Goal: Transaction & Acquisition: Purchase product/service

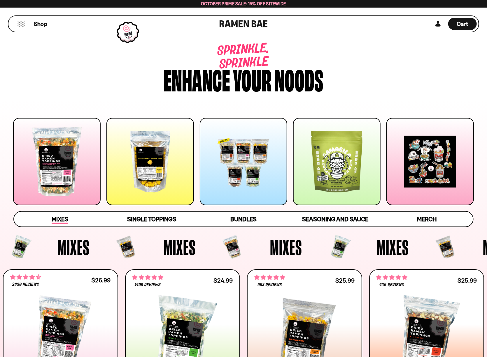
click at [66, 219] on span "Mixes" at bounding box center [60, 220] width 17 height 8
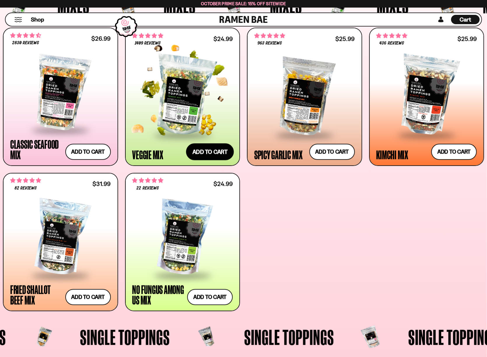
scroll to position [274, 0]
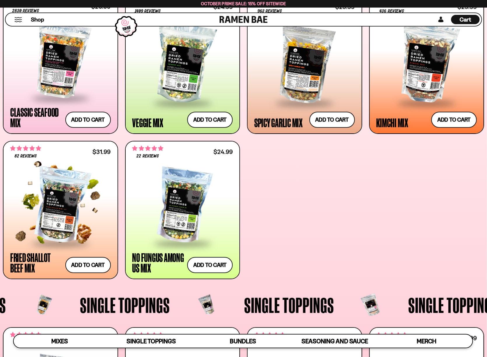
click at [64, 219] on div at bounding box center [60, 206] width 101 height 74
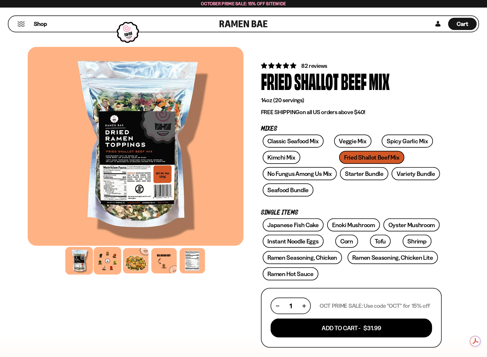
click at [103, 259] on div at bounding box center [108, 261] width 28 height 28
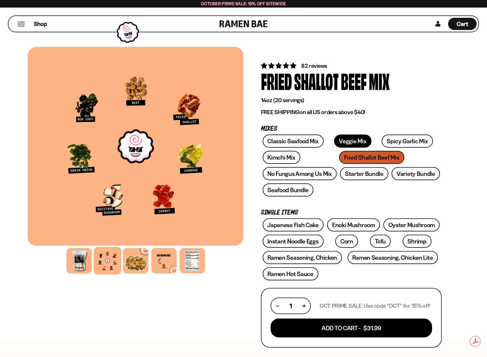
click at [334, 143] on link "Veggie Mix" at bounding box center [352, 141] width 37 height 13
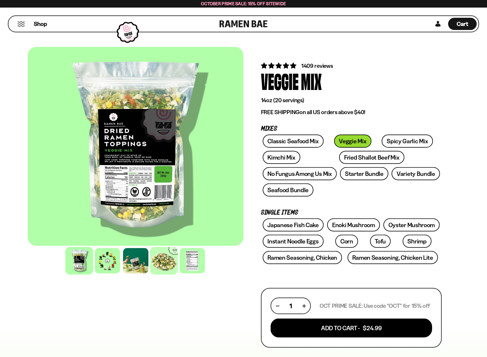
click at [163, 259] on div at bounding box center [164, 261] width 28 height 28
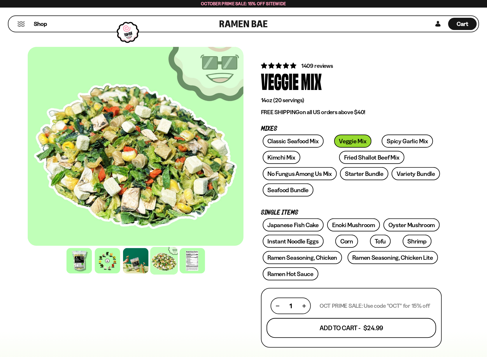
click at [359, 328] on button "Add To Cart - $24.99" at bounding box center [351, 329] width 170 height 20
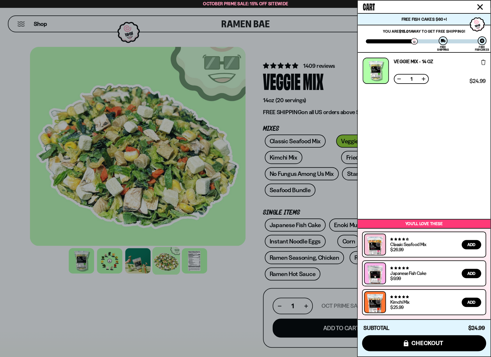
click at [213, 293] on div at bounding box center [245, 178] width 491 height 357
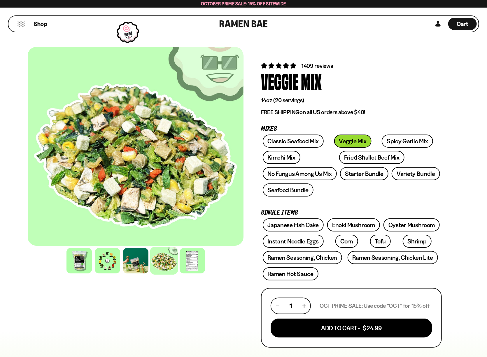
click at [22, 24] on button "Mobile Menu Trigger" at bounding box center [21, 24] width 8 height 5
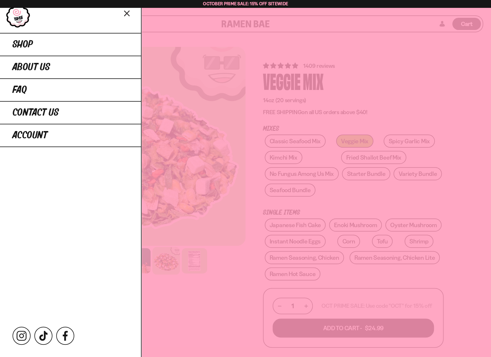
click at [128, 15] on icon "Close menu" at bounding box center [127, 13] width 10 height 11
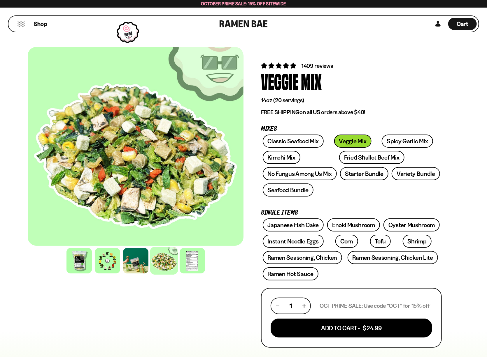
click at [20, 24] on button "Mobile Menu Trigger" at bounding box center [21, 24] width 8 height 5
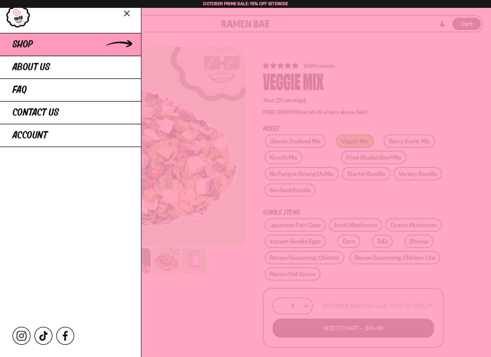
click at [22, 44] on span "Shop" at bounding box center [23, 44] width 20 height 10
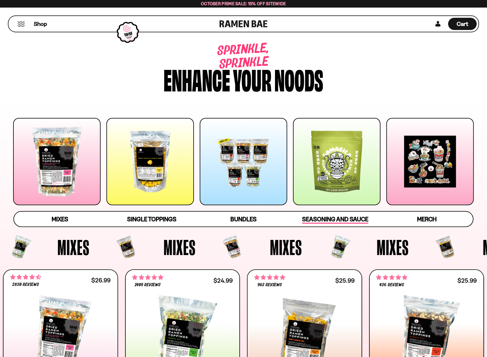
click at [348, 218] on span "Seasoning and Sauce" at bounding box center [335, 220] width 66 height 8
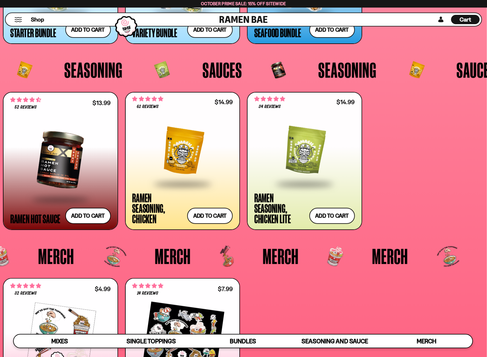
scroll to position [1463, 0]
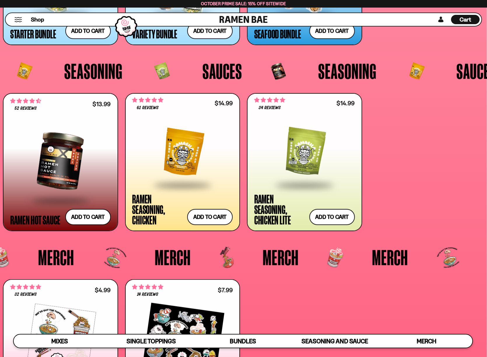
click at [189, 158] on div at bounding box center [182, 152] width 101 height 65
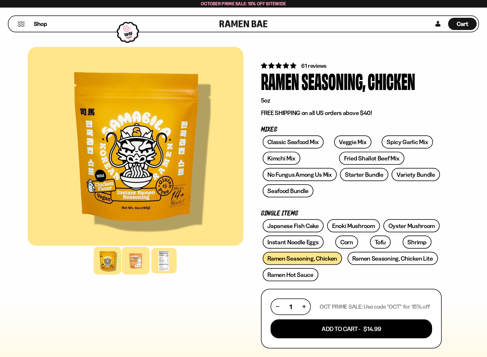
click at [139, 266] on div at bounding box center [136, 261] width 28 height 28
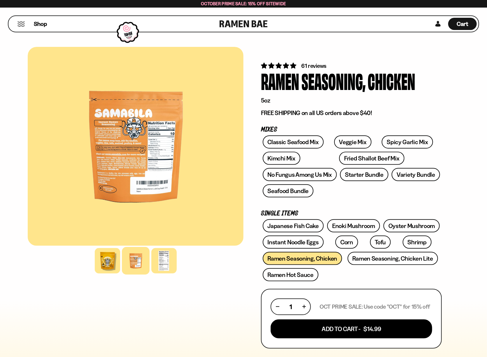
click at [122, 141] on div at bounding box center [136, 146] width 216 height 199
click at [170, 259] on div at bounding box center [164, 261] width 28 height 28
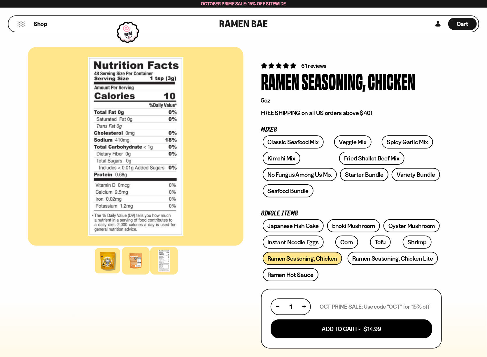
click at [139, 268] on div at bounding box center [136, 261] width 28 height 28
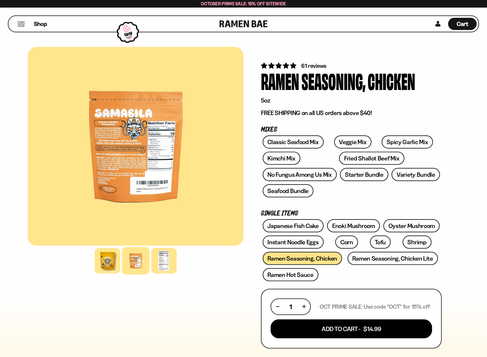
click at [142, 173] on div at bounding box center [136, 146] width 216 height 199
click at [126, 153] on div at bounding box center [136, 146] width 216 height 199
click at [471, 27] on div "Cart D0381C2F-513E-4F90-8A41-6F0A75DCBAAA" at bounding box center [462, 24] width 29 height 12
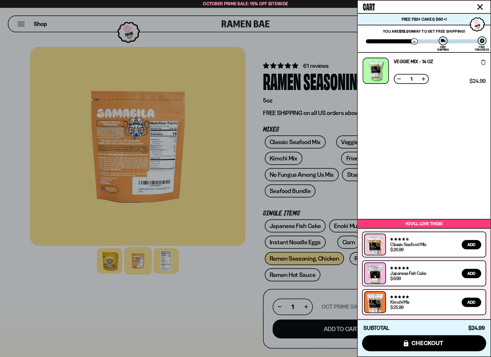
click at [291, 40] on div at bounding box center [245, 178] width 491 height 357
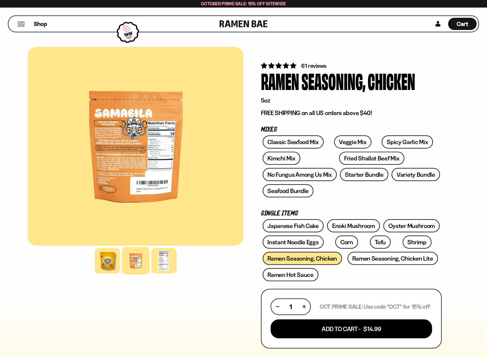
click at [24, 27] on div "Shop" at bounding box center [114, 24] width 209 height 16
click at [23, 20] on div "Shop" at bounding box center [114, 24] width 209 height 16
click at [24, 27] on div "Shop" at bounding box center [114, 24] width 209 height 16
click at [13, 22] on div "Shop" at bounding box center [114, 24] width 209 height 16
click at [48, 23] on div "Shop" at bounding box center [114, 24] width 209 height 16
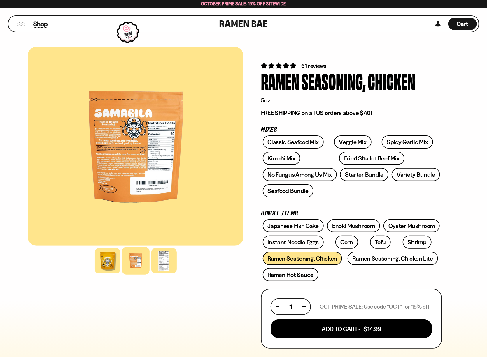
click at [43, 25] on span "Shop" at bounding box center [40, 24] width 14 height 9
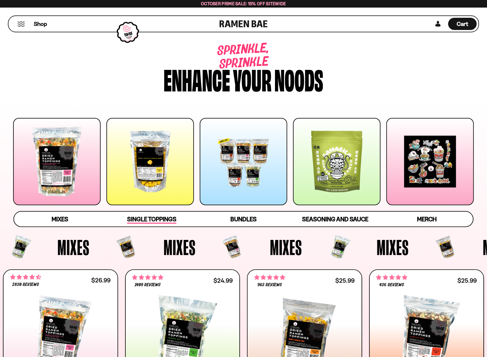
click at [155, 222] on span "Single Toppings" at bounding box center [151, 220] width 49 height 8
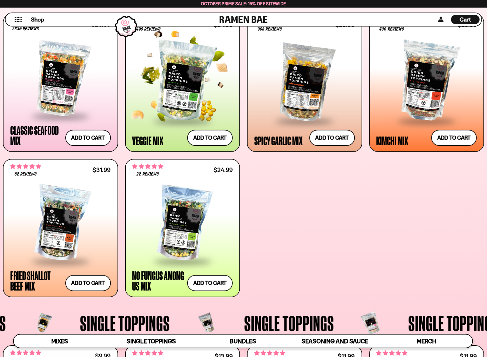
scroll to position [246, 0]
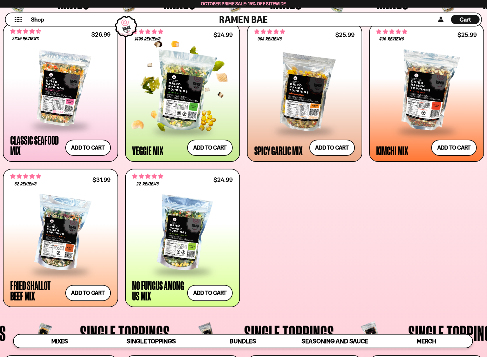
click at [187, 91] on div at bounding box center [182, 91] width 101 height 78
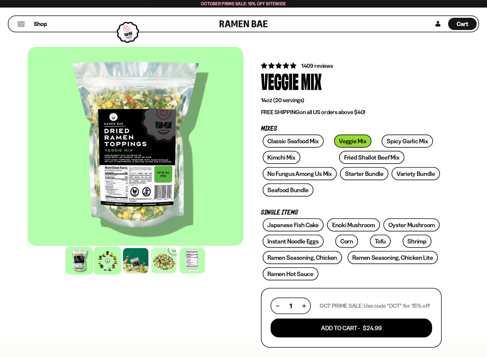
click at [104, 263] on div at bounding box center [108, 261] width 28 height 28
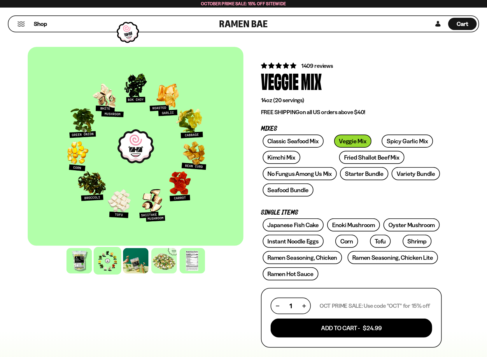
drag, startPoint x: 156, startPoint y: 114, endPoint x: 112, endPoint y: 152, distance: 57.8
drag, startPoint x: 112, startPoint y: 152, endPoint x: 64, endPoint y: 333, distance: 187.0
click at [64, 333] on div "FADCB6FD-DFAB-4417-9F21-029242090B77 FADCB6FD-DFAB-4417-9F21-029242090B77" at bounding box center [136, 334] width 216 height 574
click at [21, 24] on button "Mobile Menu Trigger" at bounding box center [21, 24] width 8 height 5
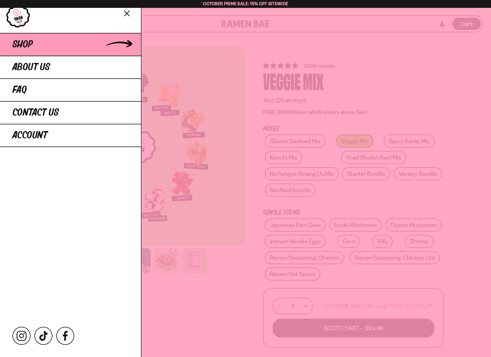
click at [20, 43] on span "Shop" at bounding box center [23, 44] width 20 height 10
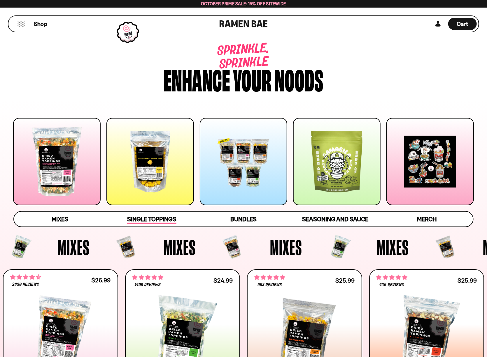
click at [150, 219] on span "Single Toppings" at bounding box center [151, 220] width 49 height 8
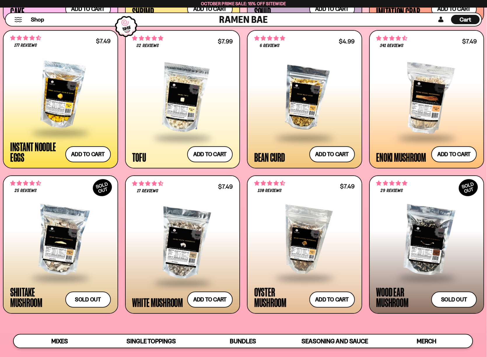
scroll to position [771, 0]
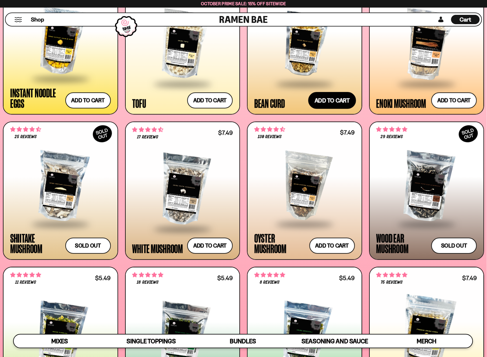
click at [325, 102] on button "Add to cart Add ― Regular price $4.99 Regular price Sale price $4.99 Unit price…" at bounding box center [332, 100] width 48 height 17
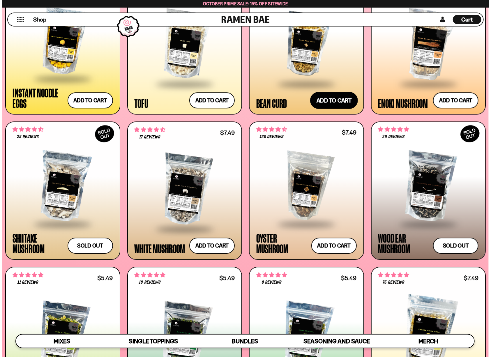
scroll to position [775, 0]
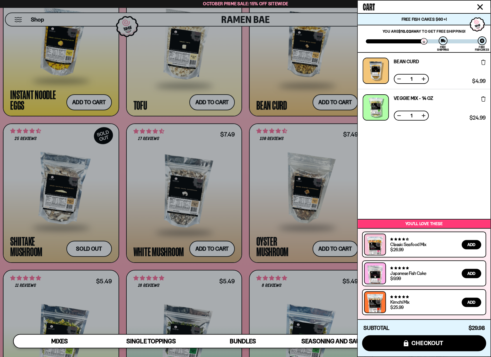
click at [483, 99] on icon at bounding box center [483, 98] width 4 height 5
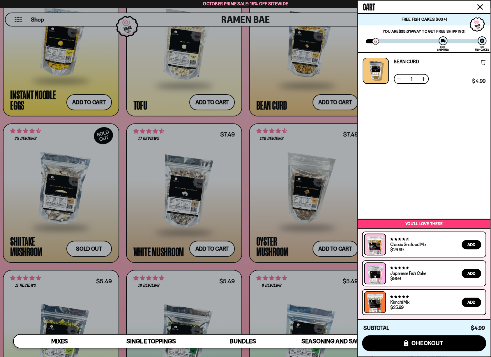
click at [280, 119] on div at bounding box center [245, 178] width 491 height 357
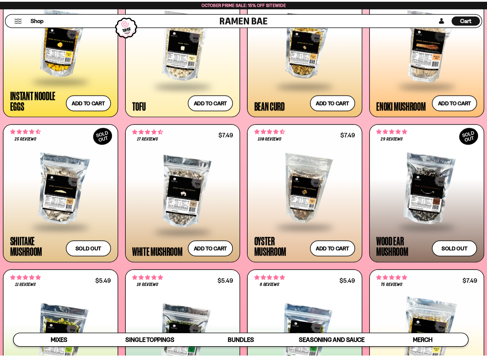
scroll to position [771, 0]
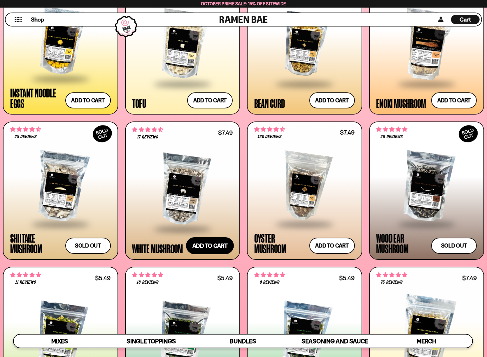
click at [205, 244] on button "Add to cart Add ― Regular price $7.49 Regular price Sale price $7.49 Unit price…" at bounding box center [210, 246] width 48 height 17
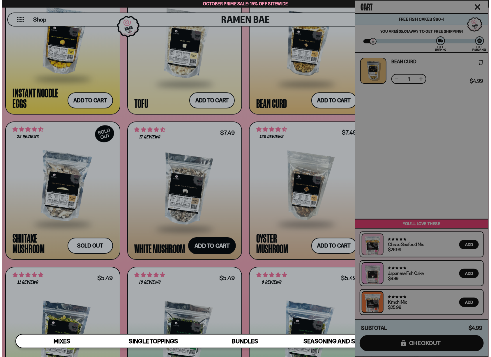
scroll to position [775, 0]
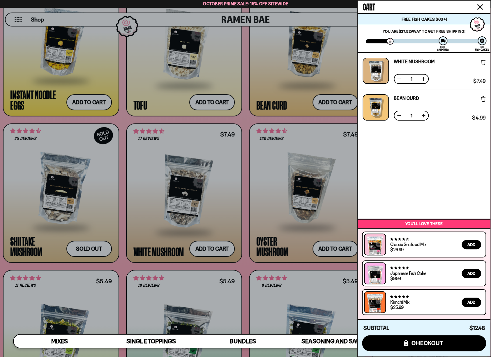
click at [330, 249] on div at bounding box center [245, 178] width 491 height 357
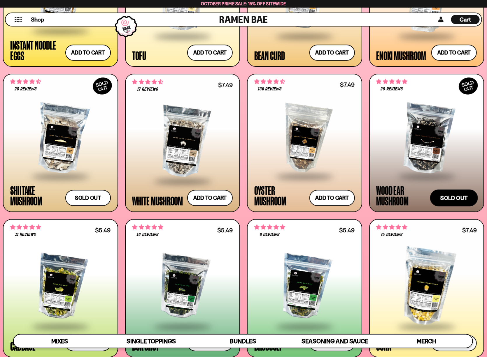
scroll to position [887, 0]
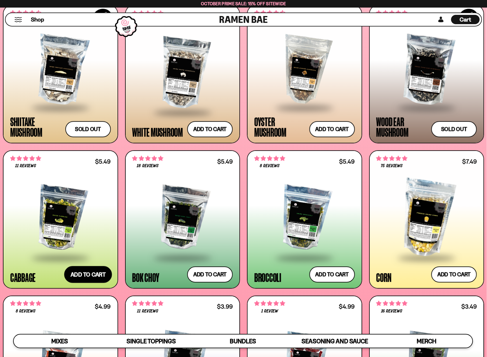
click at [86, 273] on button "Add to cart Add ― Regular price $5.49 Regular price Sale price $5.49 Unit price…" at bounding box center [88, 274] width 48 height 17
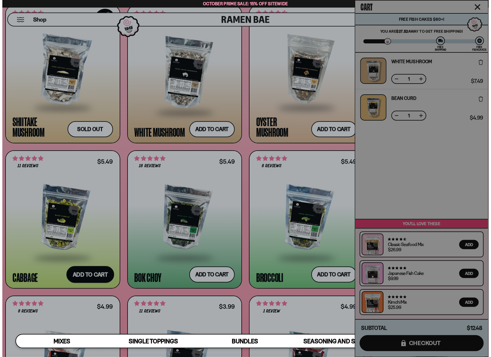
scroll to position [894, 0]
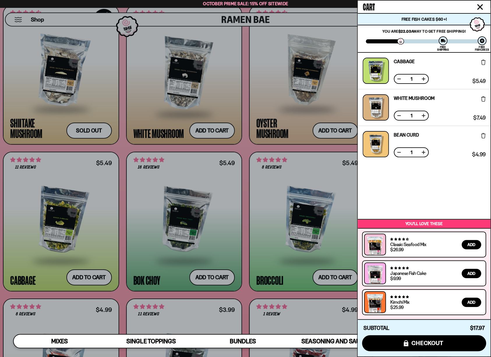
click at [216, 279] on div at bounding box center [245, 178] width 491 height 357
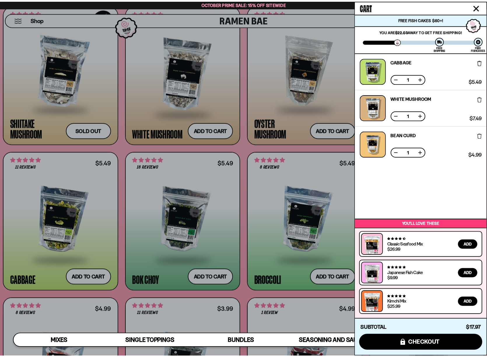
scroll to position [887, 0]
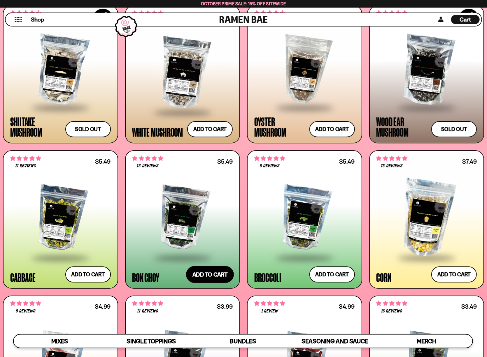
click at [211, 274] on button "Add to cart Add ― Regular price $5.49 Regular price Sale price $5.49 Unit price…" at bounding box center [210, 274] width 48 height 17
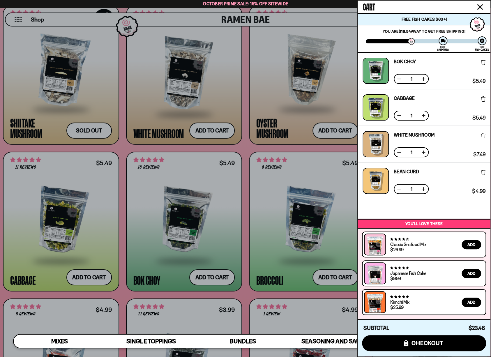
click at [224, 230] on div at bounding box center [245, 178] width 491 height 357
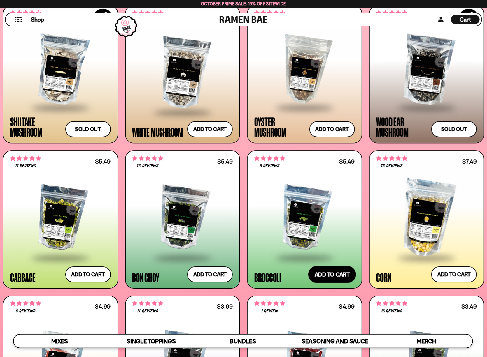
click at [331, 273] on button "Add to cart Add ― Regular price $5.49 Regular price Sale price $5.49 Unit price…" at bounding box center [332, 274] width 48 height 17
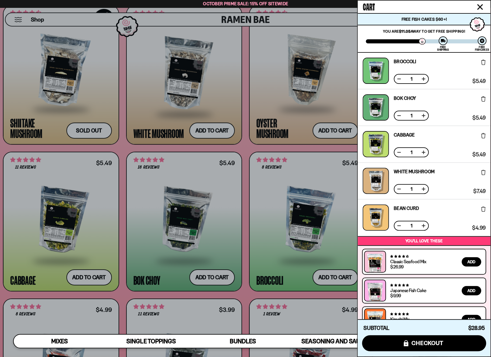
click at [314, 224] on div at bounding box center [245, 178] width 491 height 357
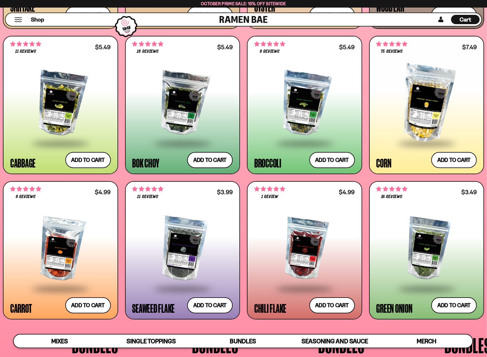
scroll to position [1004, 0]
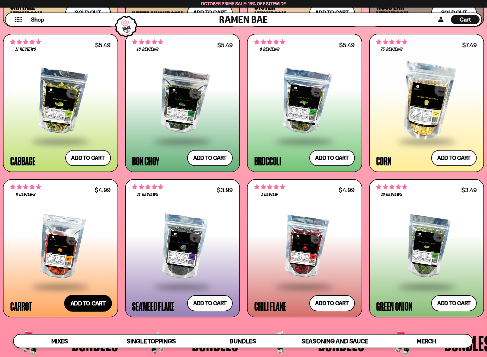
click at [90, 302] on button "Add to cart Add ― Regular price $4.99 Regular price Sale price $4.99 Unit price…" at bounding box center [88, 303] width 48 height 17
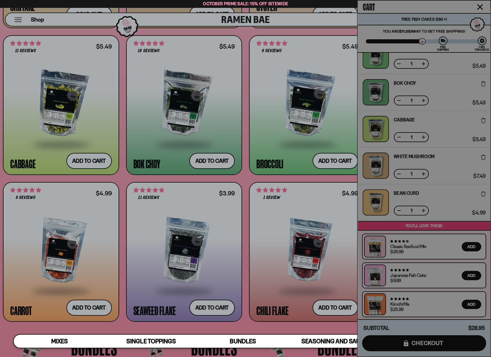
click at [118, 244] on div at bounding box center [245, 178] width 491 height 357
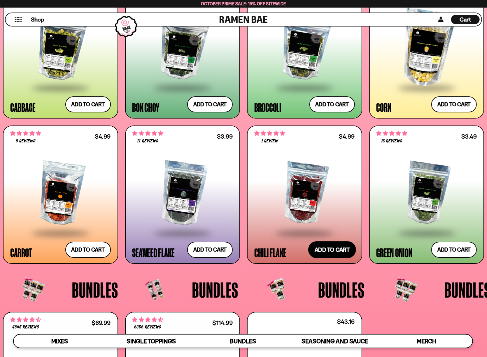
scroll to position [1062, 0]
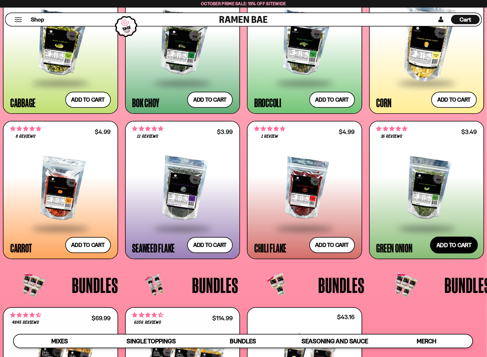
click at [460, 244] on button "Add to cart Add ― Regular price $3.49 Regular price Sale price $3.49 Unit price…" at bounding box center [454, 245] width 48 height 17
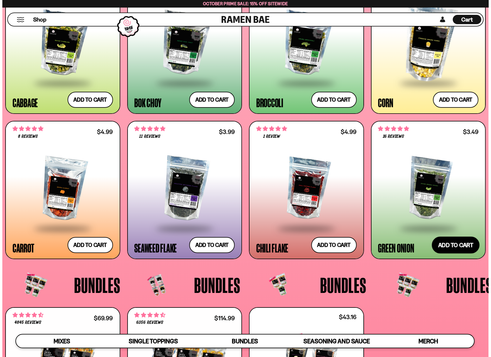
scroll to position [1070, 0]
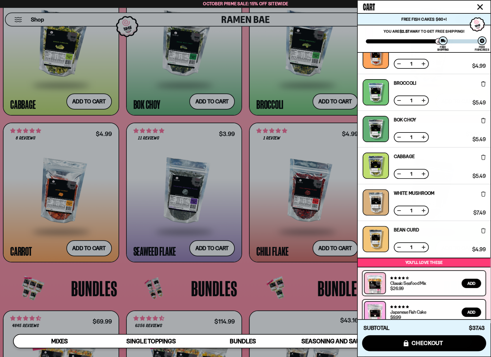
click at [237, 190] on div at bounding box center [245, 178] width 491 height 357
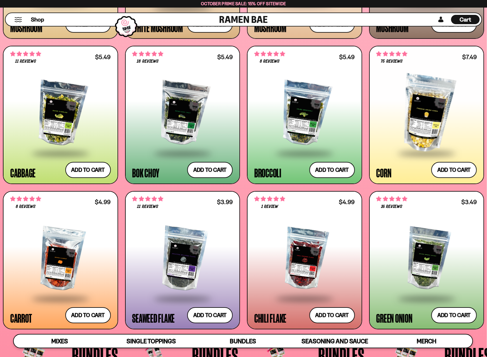
scroll to position [916, 0]
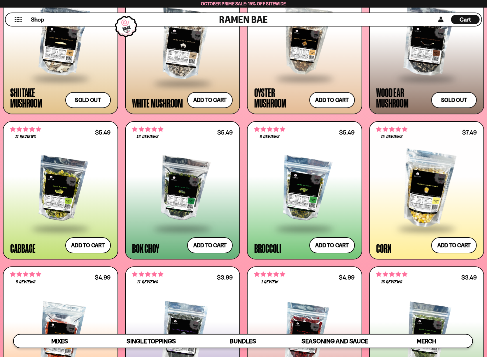
click at [469, 18] on span "Cart" at bounding box center [465, 19] width 11 height 7
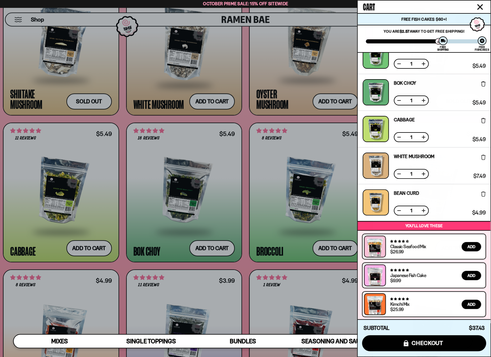
scroll to position [0, 0]
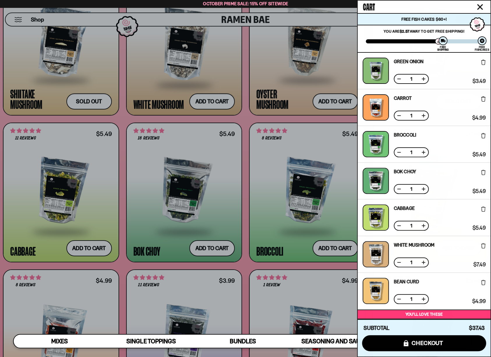
click at [317, 190] on div at bounding box center [245, 178] width 491 height 357
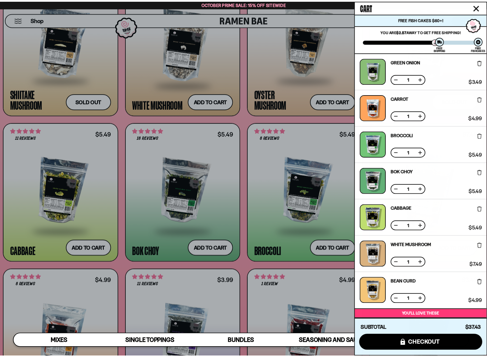
scroll to position [916, 0]
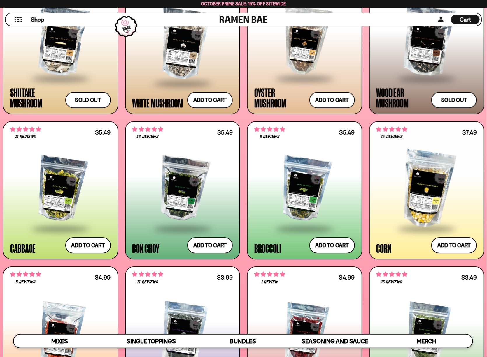
click at [303, 198] on div at bounding box center [304, 189] width 101 height 78
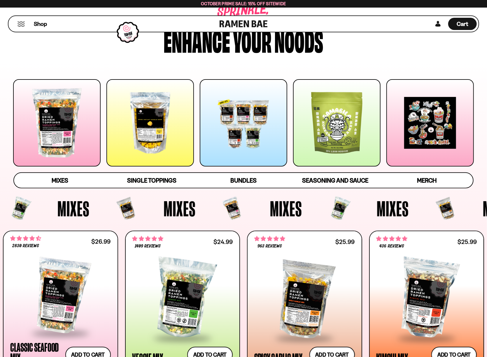
scroll to position [117, 0]
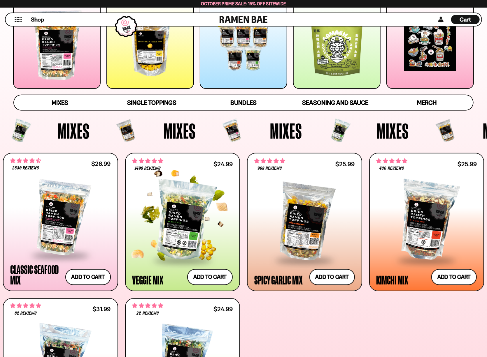
click at [191, 218] on div at bounding box center [182, 221] width 101 height 78
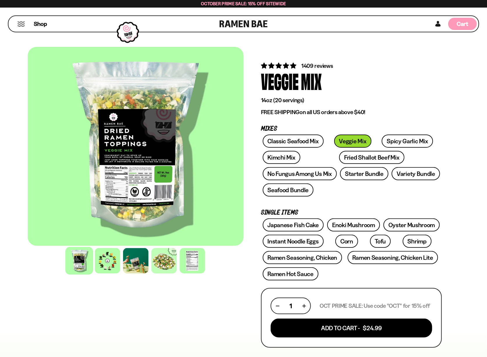
click at [464, 22] on span "Cart" at bounding box center [462, 23] width 11 height 7
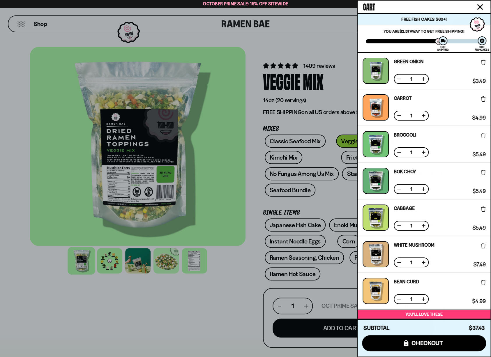
click at [267, 40] on div at bounding box center [245, 178] width 491 height 357
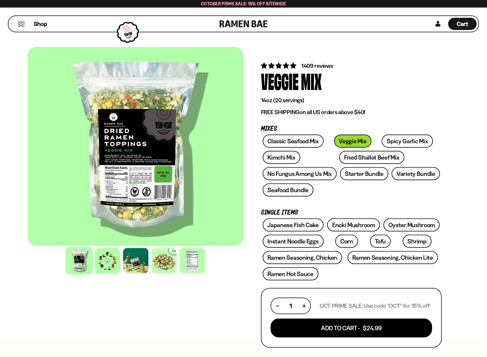
click at [20, 23] on button "Mobile Menu Trigger" at bounding box center [21, 24] width 8 height 5
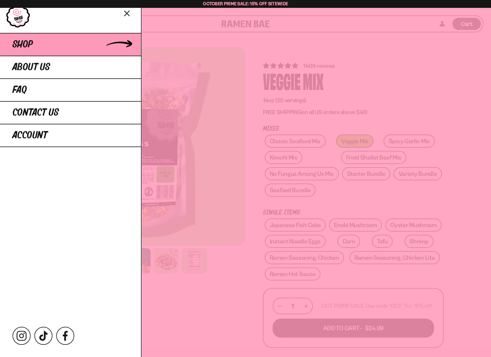
click at [17, 43] on span "Shop" at bounding box center [23, 44] width 20 height 10
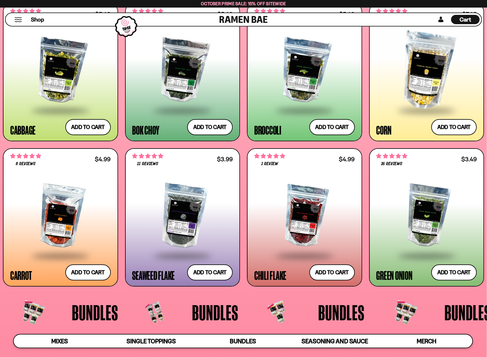
scroll to position [1107, 0]
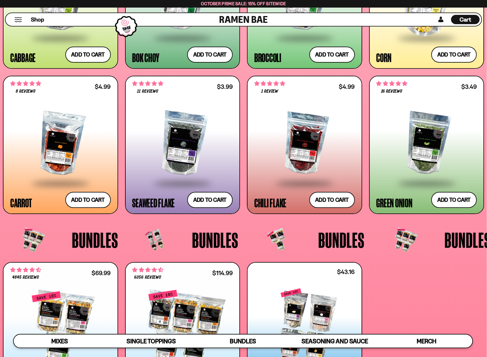
click at [182, 146] on div at bounding box center [182, 144] width 101 height 78
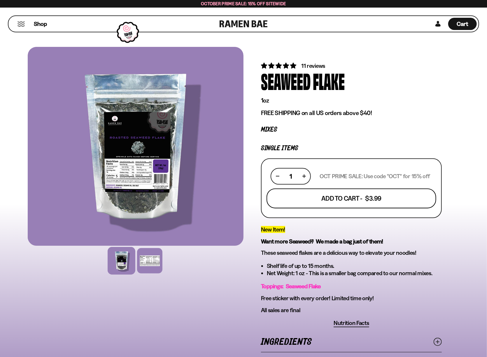
click at [337, 199] on button "Add To Cart - $3.99" at bounding box center [351, 199] width 170 height 20
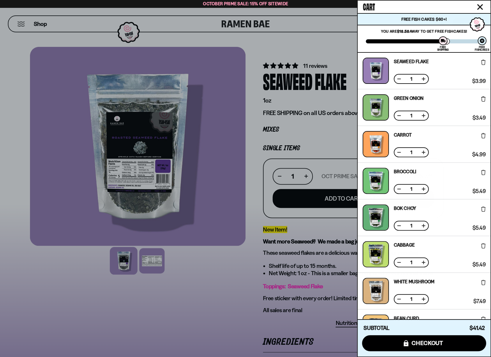
click at [377, 107] on div at bounding box center [376, 107] width 26 height 26
click at [310, 105] on div at bounding box center [245, 178] width 491 height 357
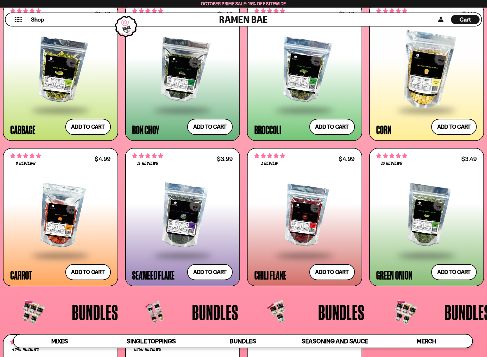
scroll to position [961, 0]
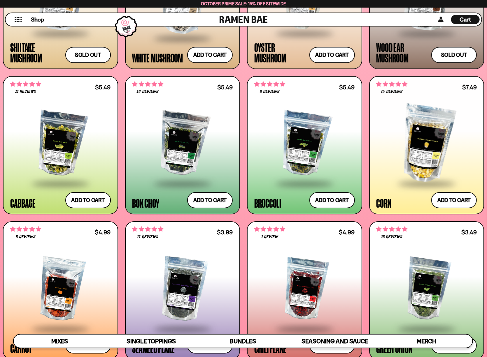
click at [307, 147] on div at bounding box center [304, 144] width 101 height 78
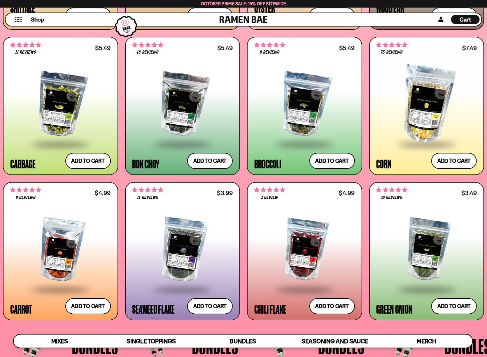
scroll to position [991, 0]
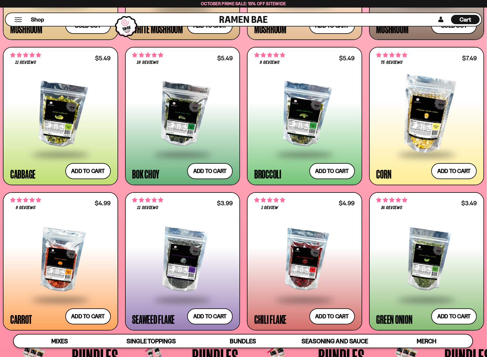
click at [190, 115] on div at bounding box center [182, 115] width 101 height 78
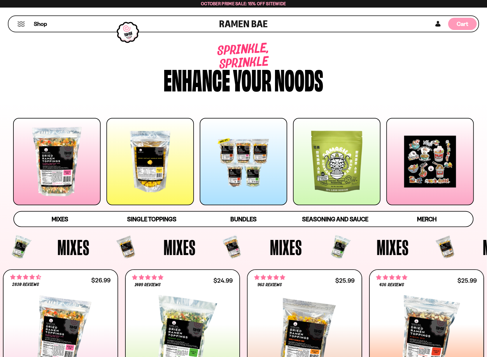
click at [464, 25] on span "Cart" at bounding box center [462, 23] width 11 height 7
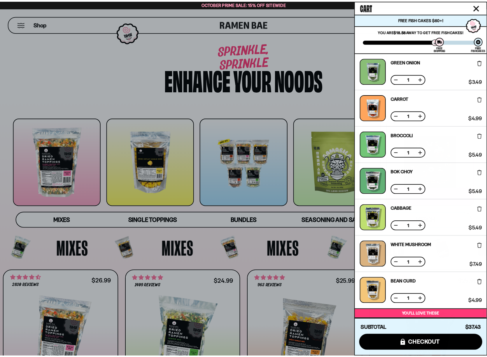
scroll to position [89, 0]
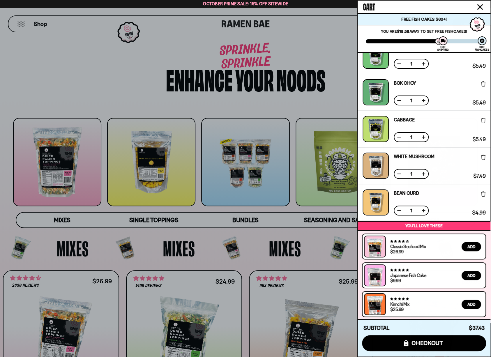
click at [289, 59] on div at bounding box center [245, 178] width 491 height 357
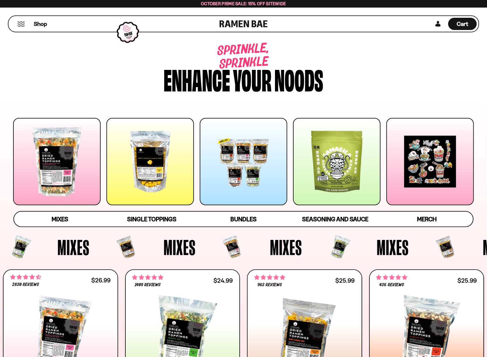
click at [342, 172] on div at bounding box center [336, 161] width 87 height 87
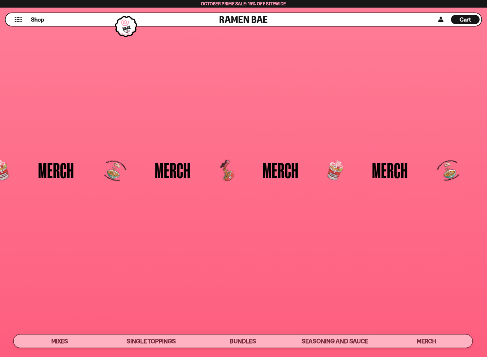
scroll to position [1550, 0]
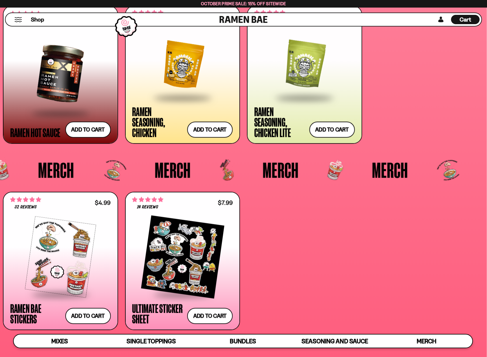
click at [184, 81] on div at bounding box center [182, 64] width 101 height 65
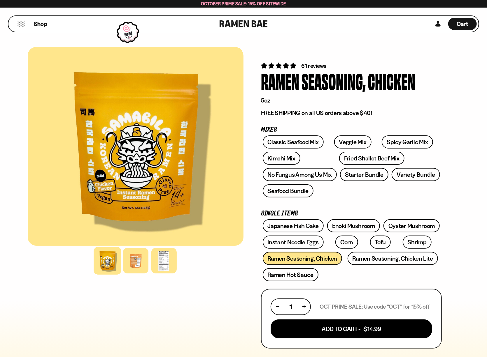
click at [16, 26] on div "Shop" at bounding box center [114, 24] width 209 height 16
click at [14, 22] on div "Shop" at bounding box center [114, 24] width 209 height 16
click at [21, 23] on button "Mobile Menu Trigger" at bounding box center [21, 24] width 8 height 5
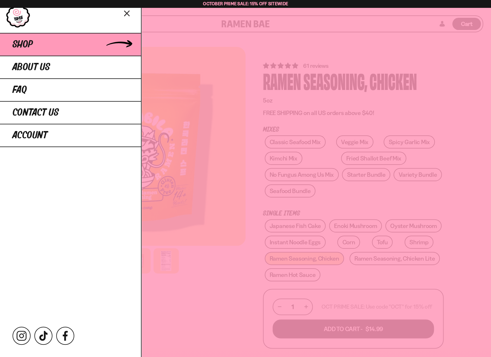
click at [30, 41] on span "Shop" at bounding box center [23, 44] width 20 height 10
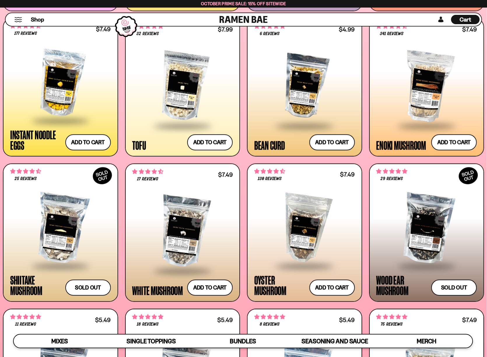
scroll to position [699, 0]
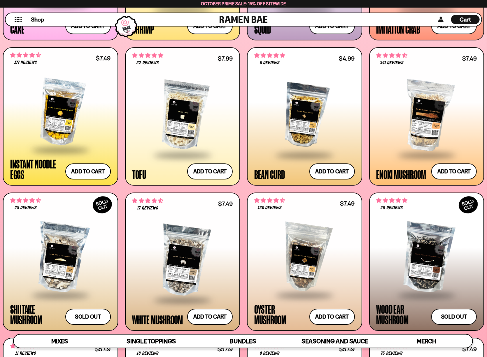
click at [425, 118] on div at bounding box center [426, 115] width 101 height 78
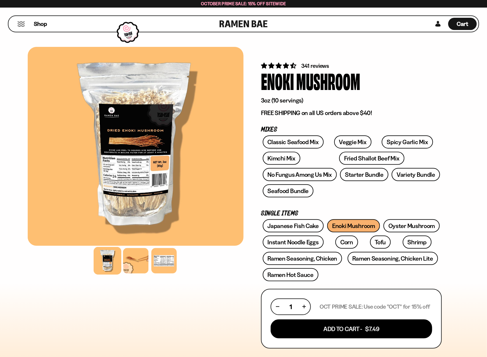
click at [131, 145] on div at bounding box center [136, 146] width 216 height 199
click at [138, 263] on div at bounding box center [136, 261] width 28 height 28
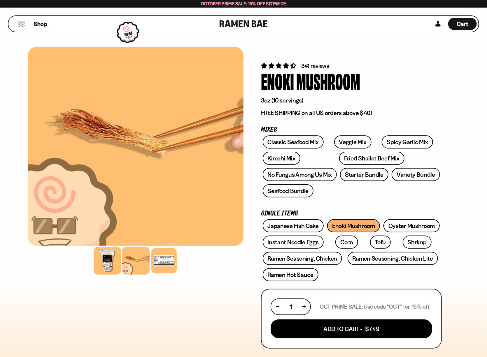
click at [104, 260] on div at bounding box center [108, 261] width 28 height 28
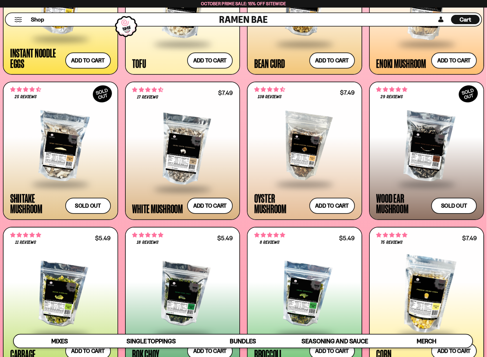
scroll to position [758, 0]
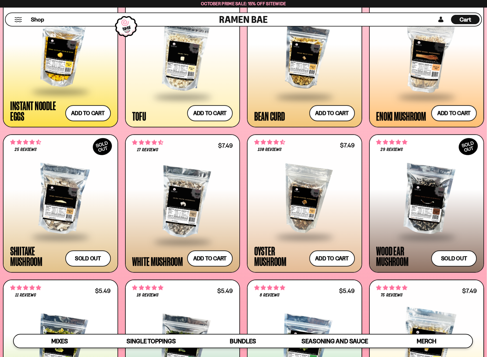
click at [301, 187] on div at bounding box center [304, 200] width 101 height 74
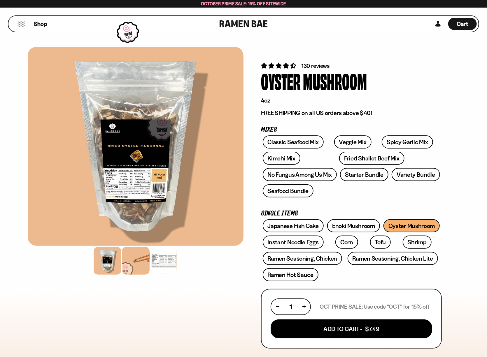
click at [142, 255] on div at bounding box center [136, 261] width 28 height 28
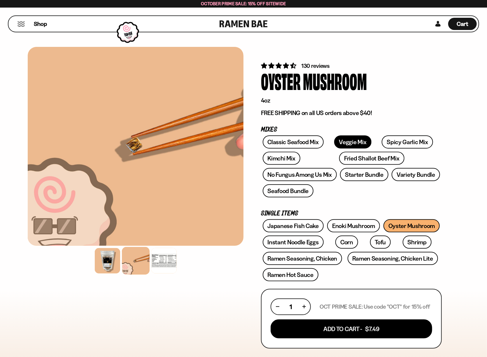
click at [350, 141] on link "Veggie Mix" at bounding box center [352, 142] width 37 height 13
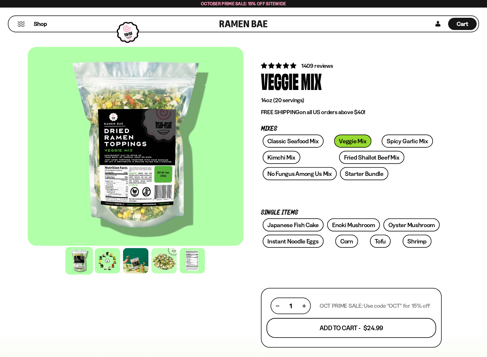
click at [386, 328] on button "Add To Cart - $24.99" at bounding box center [351, 329] width 170 height 20
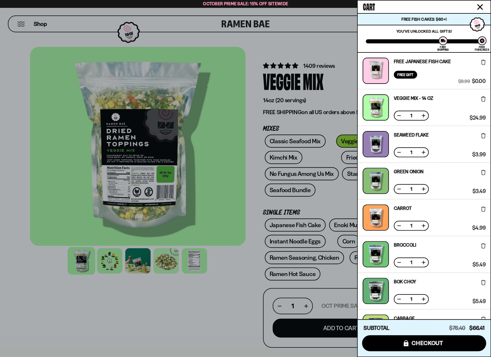
click at [238, 78] on div at bounding box center [245, 178] width 491 height 357
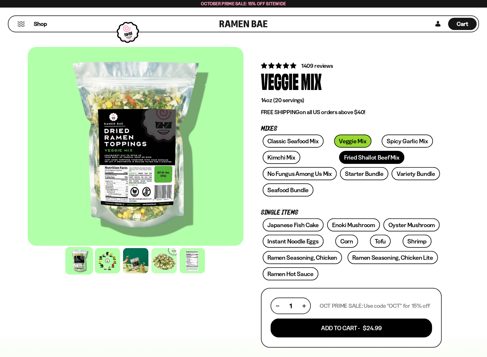
click at [339, 159] on link "Fried Shallot Beef Mix" at bounding box center [371, 157] width 65 height 13
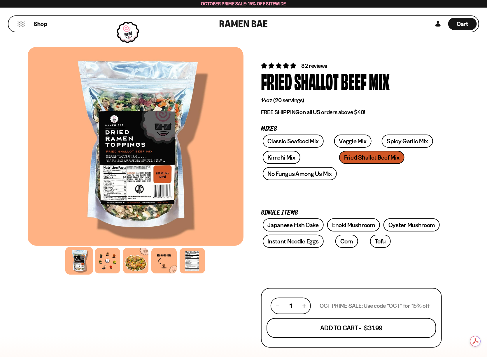
click at [366, 322] on button "Add To Cart - $31.99" at bounding box center [351, 329] width 170 height 20
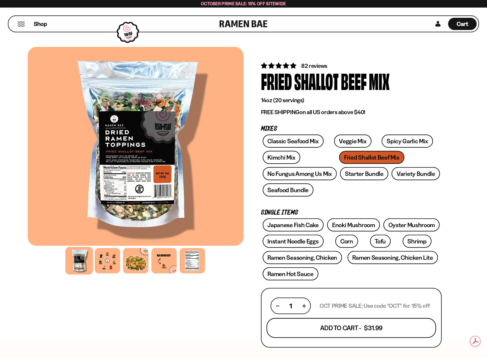
click at [358, 323] on button "Add To Cart - $31.99" at bounding box center [351, 329] width 170 height 20
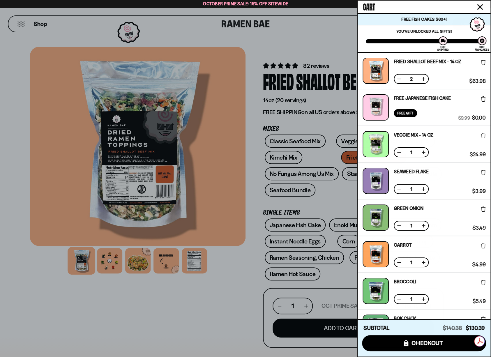
click at [399, 78] on button at bounding box center [399, 79] width 6 height 6
click at [483, 171] on icon at bounding box center [483, 172] width 4 height 5
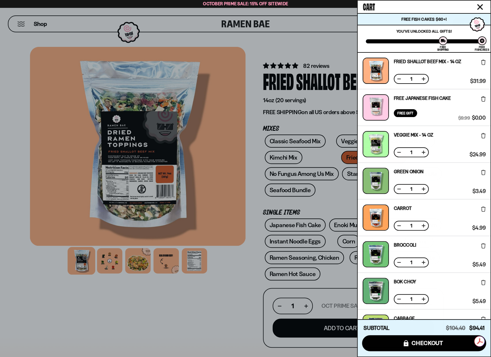
click at [483, 172] on icon at bounding box center [483, 172] width 4 height 5
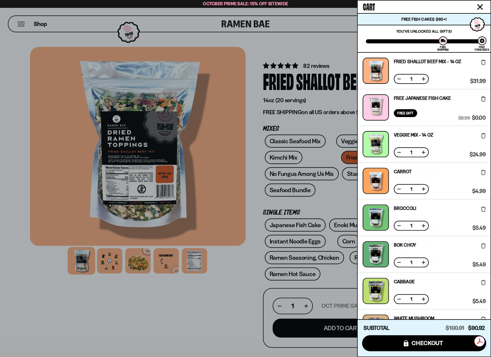
click at [483, 172] on icon at bounding box center [483, 172] width 4 height 5
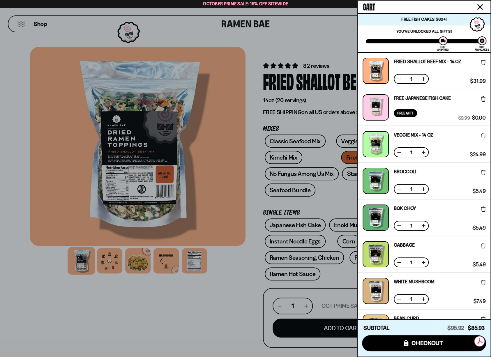
click at [483, 172] on icon at bounding box center [483, 172] width 4 height 5
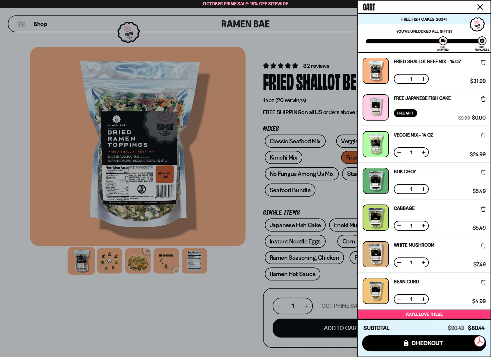
click at [483, 172] on icon at bounding box center [483, 172] width 4 height 5
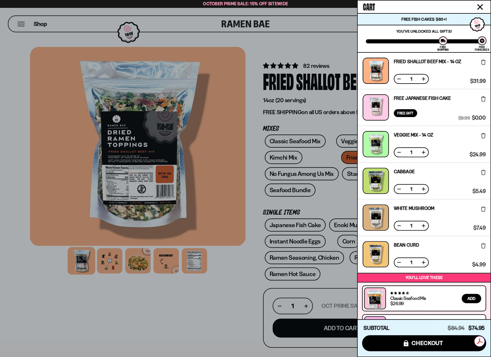
click at [483, 172] on icon at bounding box center [483, 172] width 4 height 5
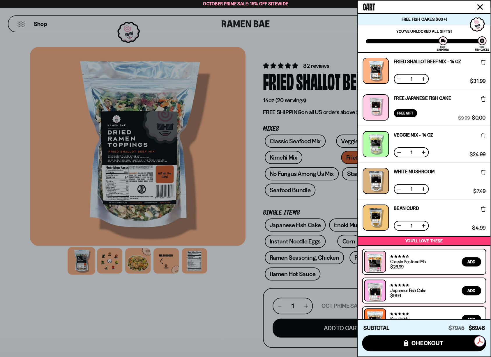
click at [483, 172] on icon at bounding box center [483, 172] width 4 height 5
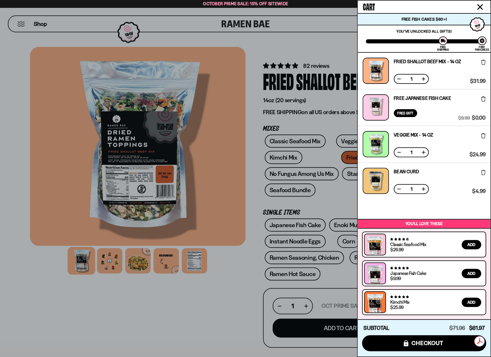
click at [482, 170] on icon at bounding box center [483, 172] width 4 height 5
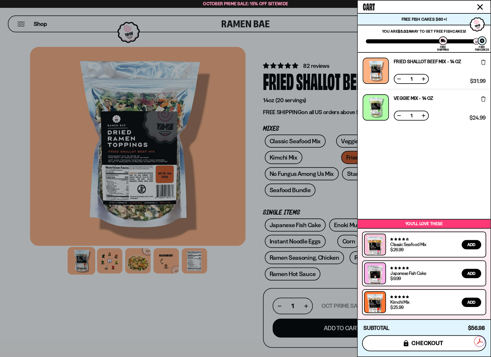
click at [401, 341] on button "icons8-lock checkout" at bounding box center [424, 343] width 124 height 16
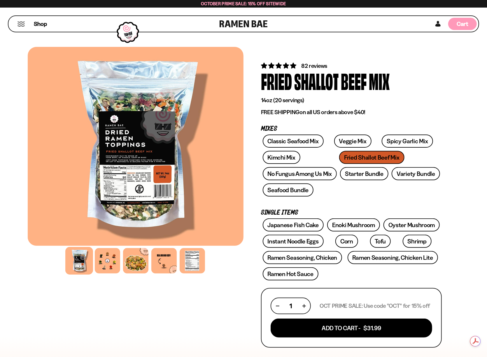
click at [452, 23] on div "Cart D0381C2F-513E-4F90-8A41-6F0A75DCBAAA" at bounding box center [462, 24] width 29 height 12
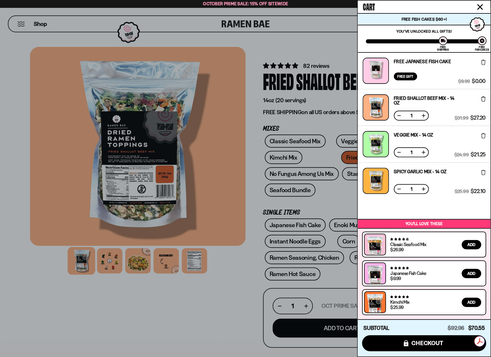
click at [380, 179] on div at bounding box center [376, 181] width 26 height 26
click at [142, 311] on div at bounding box center [245, 178] width 491 height 357
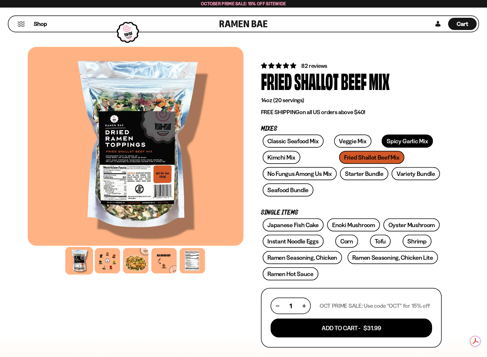
click at [390, 147] on link "Spicy Garlic Mix" at bounding box center [406, 141] width 51 height 13
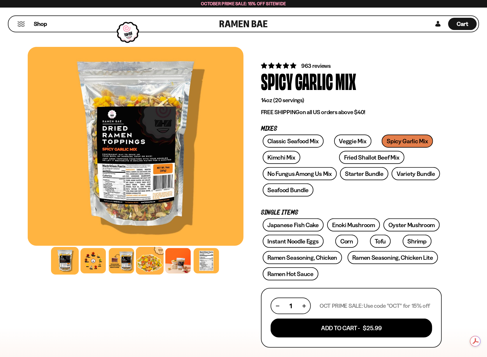
click at [155, 262] on div at bounding box center [150, 261] width 28 height 28
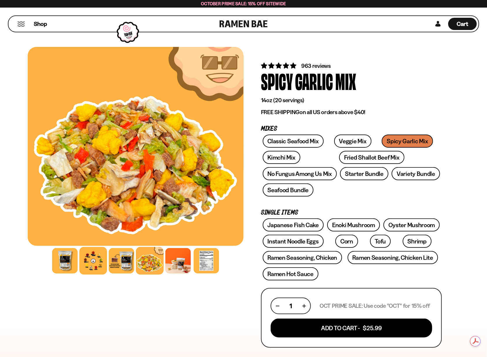
click at [93, 257] on div at bounding box center [93, 261] width 28 height 28
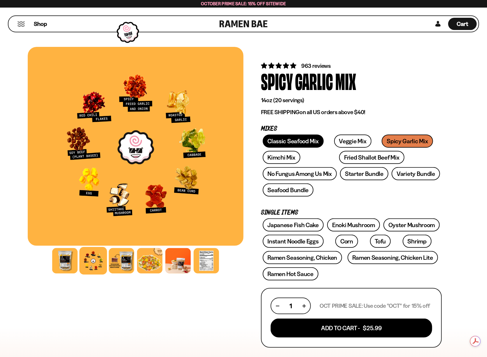
click at [290, 142] on link "Classic Seafood Mix" at bounding box center [293, 141] width 61 height 13
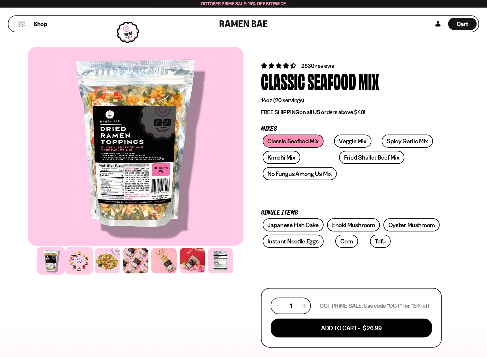
click at [80, 261] on div at bounding box center [79, 261] width 28 height 28
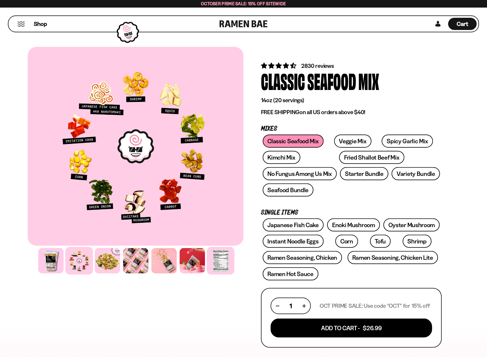
click at [228, 261] on div at bounding box center [221, 261] width 28 height 28
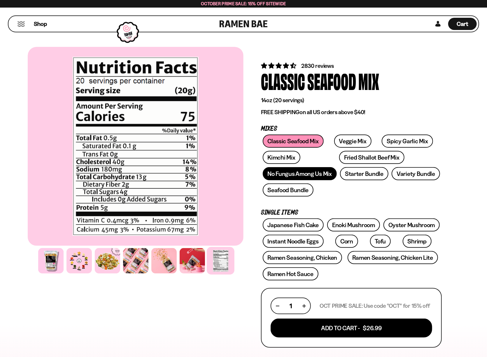
click at [310, 170] on link "No Fungus Among Us Mix" at bounding box center [300, 173] width 74 height 13
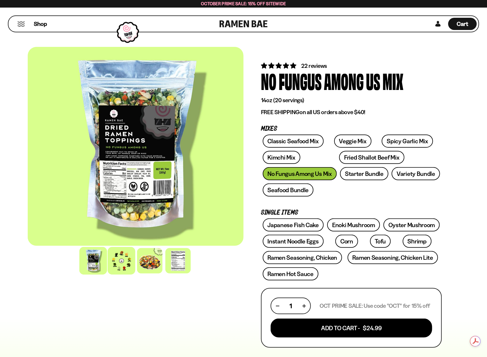
click at [129, 254] on div at bounding box center [122, 261] width 28 height 28
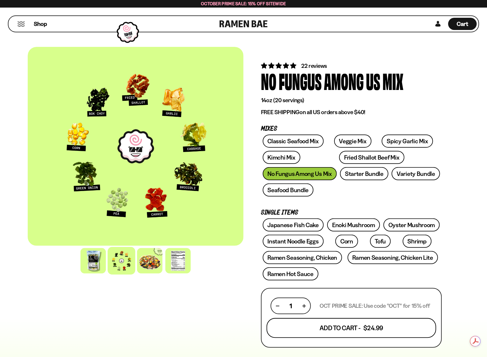
click at [319, 327] on button "Add To Cart - $24.99" at bounding box center [351, 329] width 170 height 20
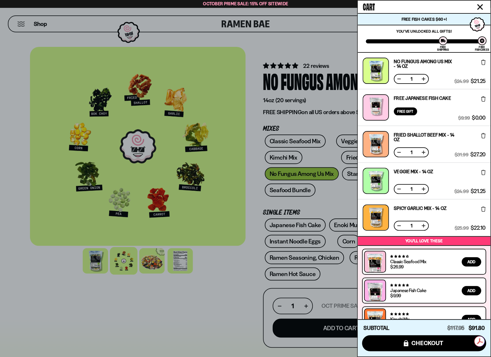
click at [483, 135] on icon at bounding box center [483, 135] width 4 height 5
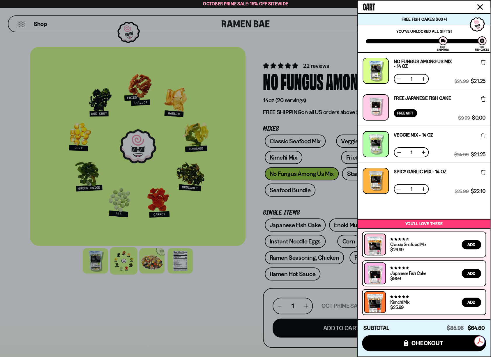
click at [484, 172] on icon at bounding box center [483, 172] width 4 height 5
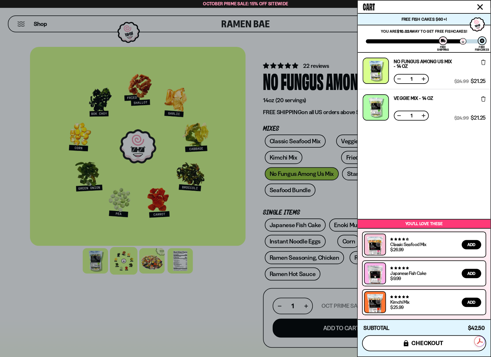
click at [444, 346] on button "icons8-lock checkout" at bounding box center [424, 343] width 124 height 16
